Goal: Find specific page/section: Find specific page/section

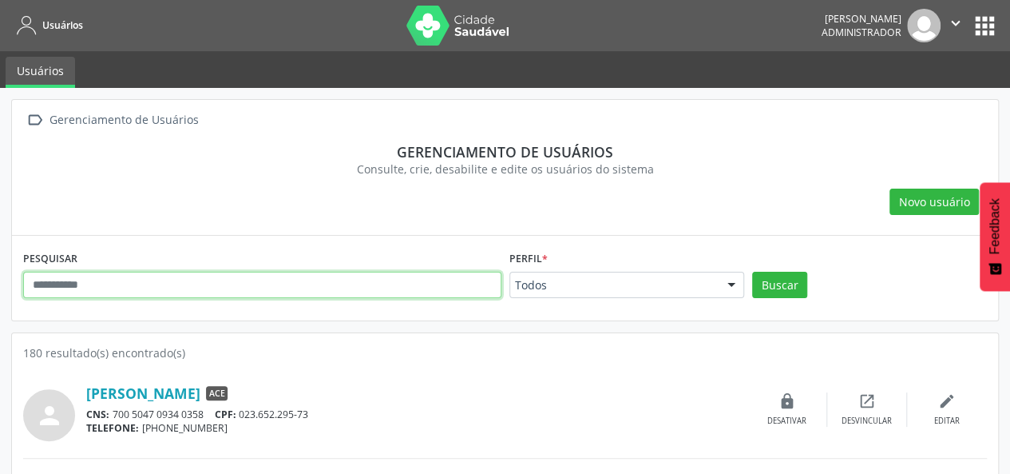
click at [182, 287] on input "text" at bounding box center [262, 285] width 478 height 27
click at [752, 272] on button "Buscar" at bounding box center [779, 285] width 55 height 27
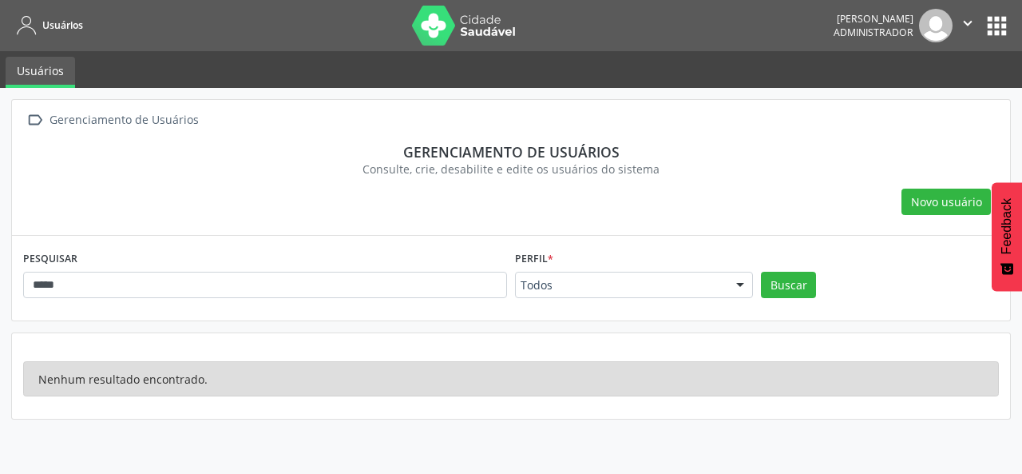
click at [1005, 31] on button "apps" at bounding box center [997, 26] width 28 height 28
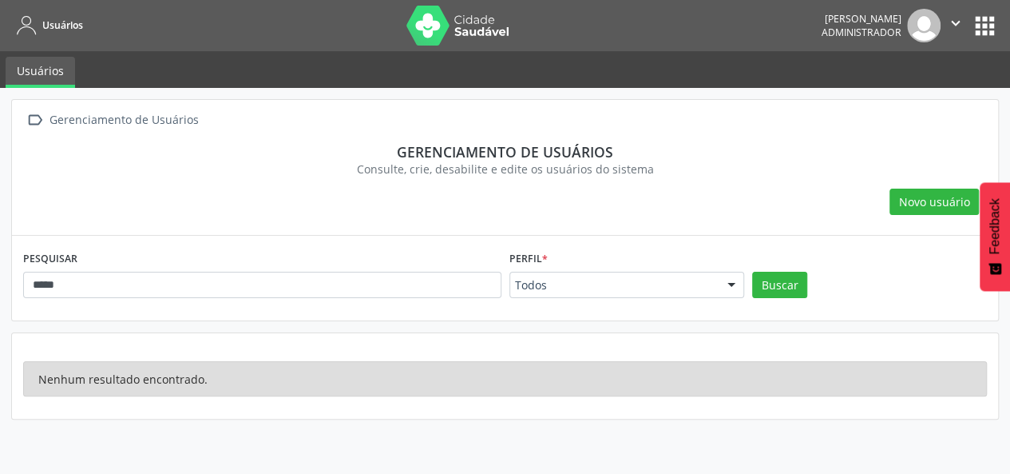
click at [167, 42] on nav "Usuários [PERSON_NAME] Administrador  Configurações Sair apps" at bounding box center [505, 25] width 1010 height 51
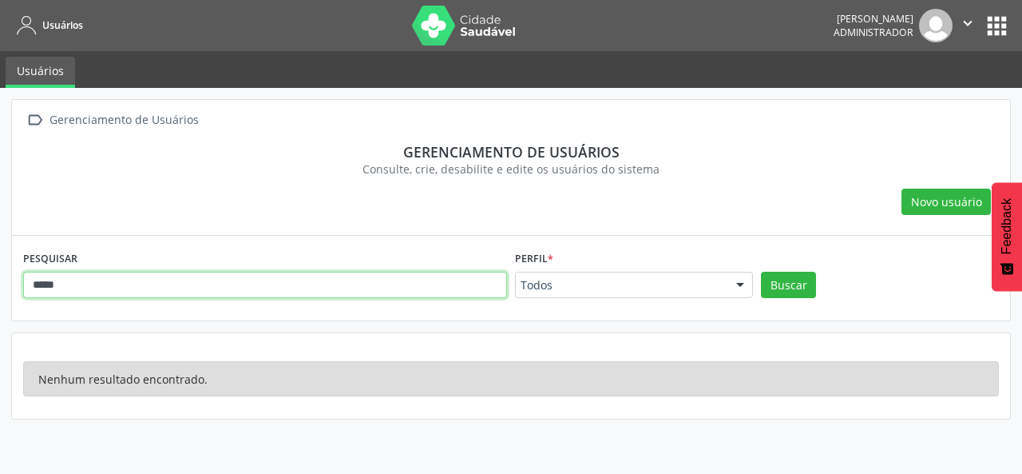
click at [192, 284] on input "*****" at bounding box center [265, 285] width 484 height 27
type input "*"
type input "***"
click at [761, 272] on button "Buscar" at bounding box center [788, 285] width 55 height 27
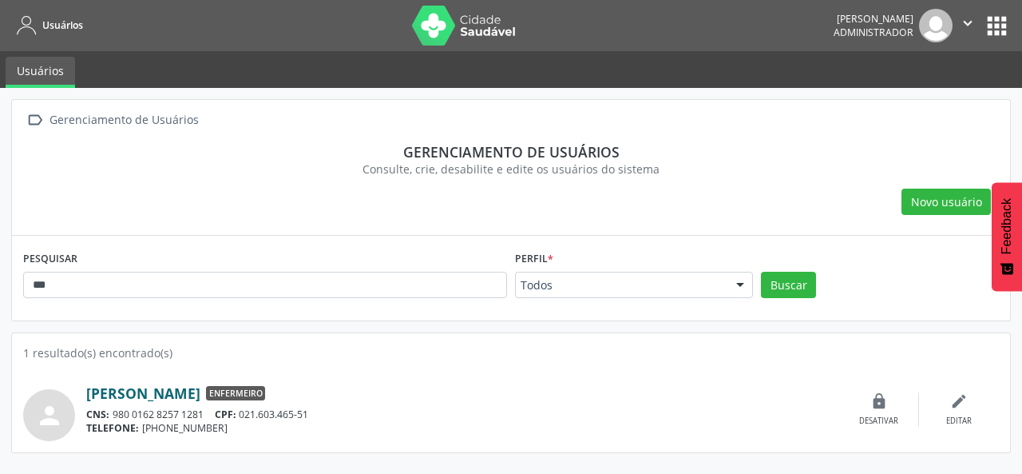
click at [200, 392] on link "[PERSON_NAME]" at bounding box center [143, 393] width 114 height 18
click at [1002, 23] on button "apps" at bounding box center [997, 26] width 28 height 28
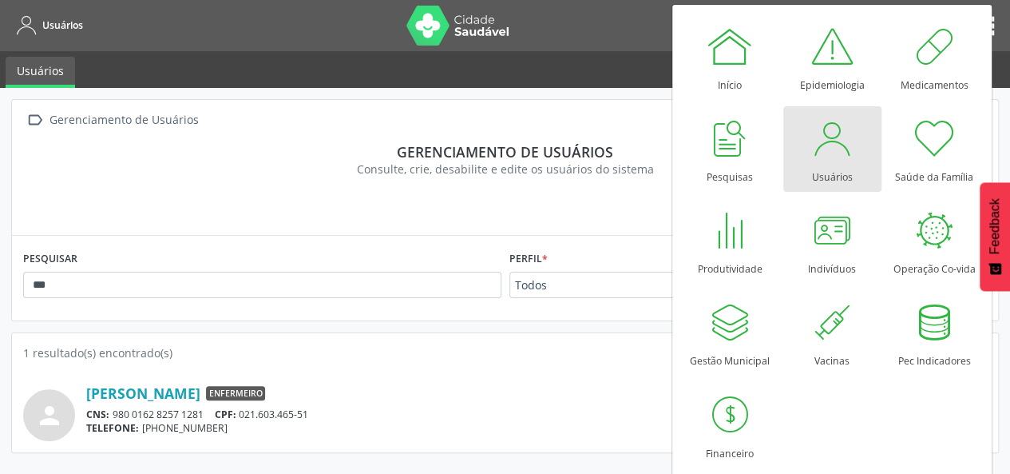
click at [994, 101] on div " Gerenciamento de Usuários Gerenciamento de usuários Consulte, crie, desabilit…" at bounding box center [505, 168] width 986 height 136
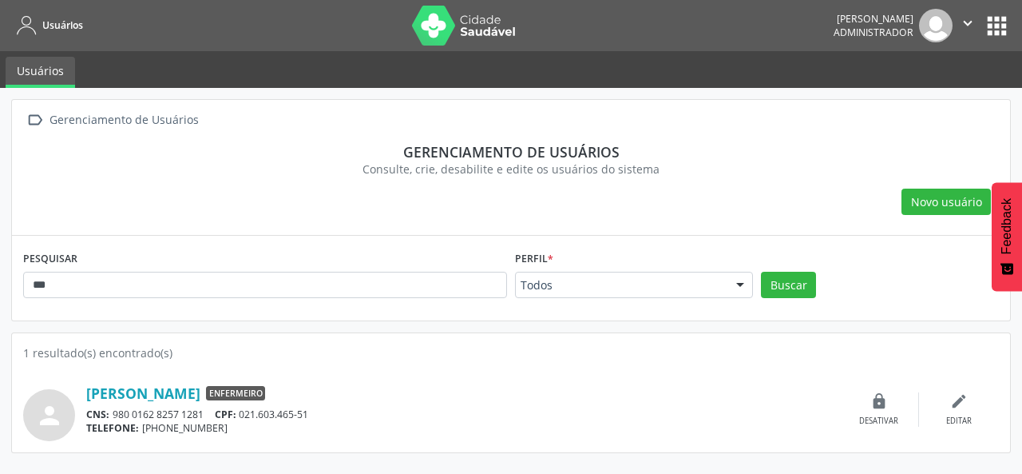
click at [967, 25] on icon "" at bounding box center [968, 23] width 18 height 18
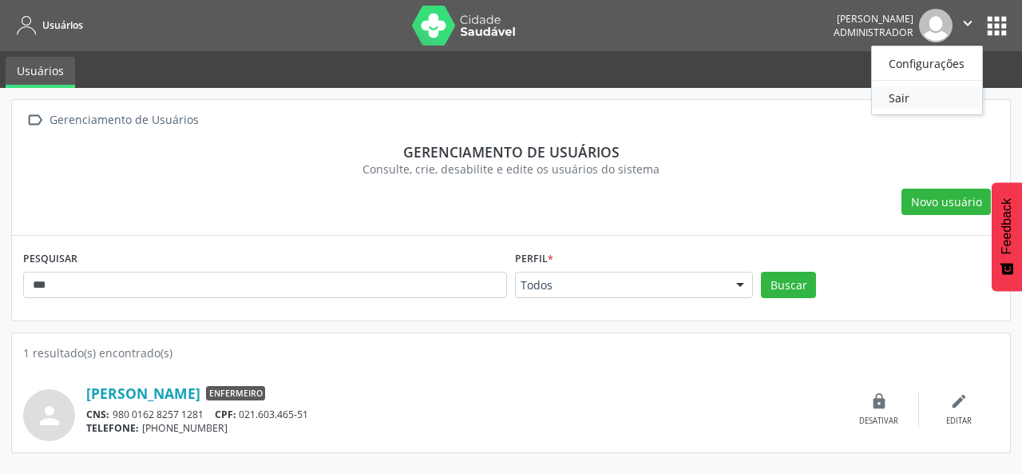
click at [921, 99] on link "Sair" at bounding box center [927, 97] width 110 height 22
